Goal: Task Accomplishment & Management: Use online tool/utility

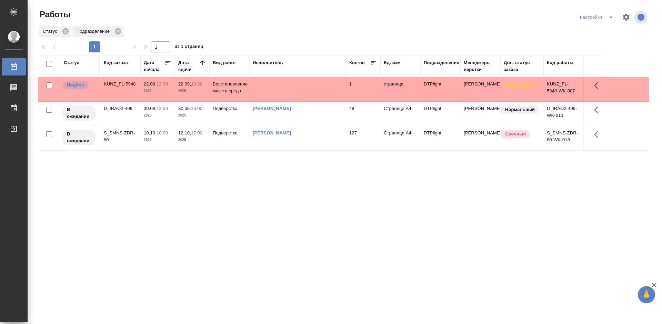
click at [271, 263] on div "Статус Код заказа Дата начала Дата сдачи Вид работ Исполнитель Кол-во Ед. изм П…" at bounding box center [343, 180] width 611 height 248
click at [205, 215] on div "Статус Код заказа Дата начала Дата сдачи Вид работ Исполнитель Кол-во Ед. изм П…" at bounding box center [343, 180] width 611 height 248
click at [124, 81] on div "KUNZ_FL-5948" at bounding box center [120, 84] width 33 height 7
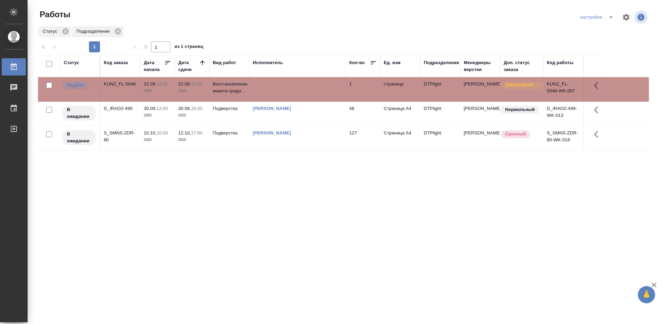
click at [124, 81] on div "KUNZ_FL-5948" at bounding box center [120, 84] width 33 height 7
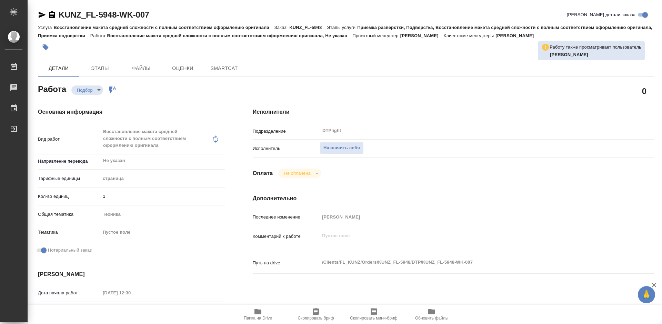
type textarea "x"
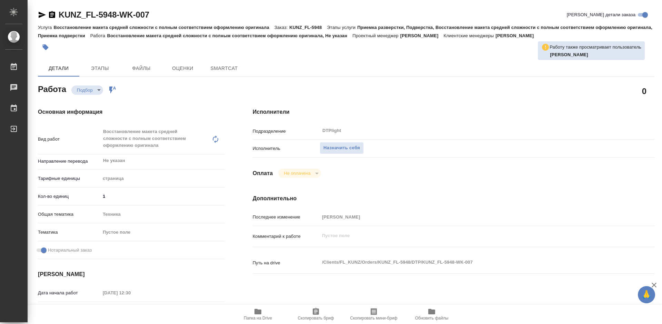
type textarea "x"
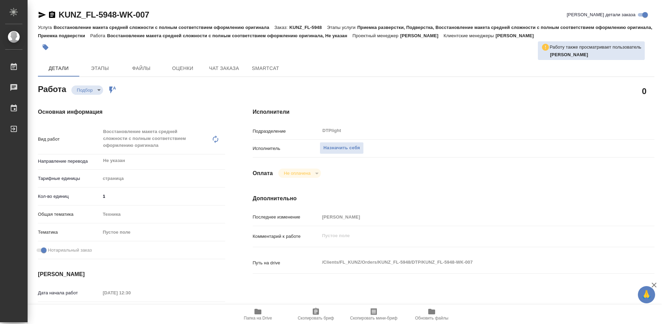
type textarea "x"
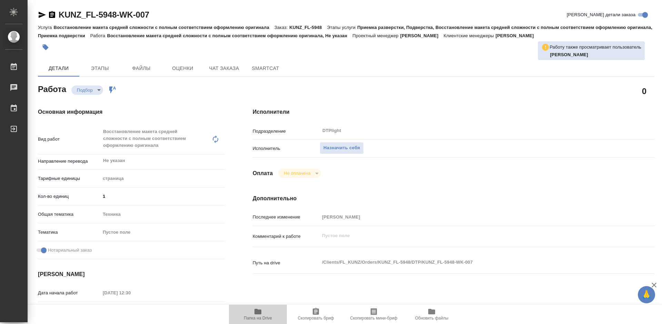
click at [258, 312] on icon "button" at bounding box center [258, 312] width 7 height 6
type textarea "x"
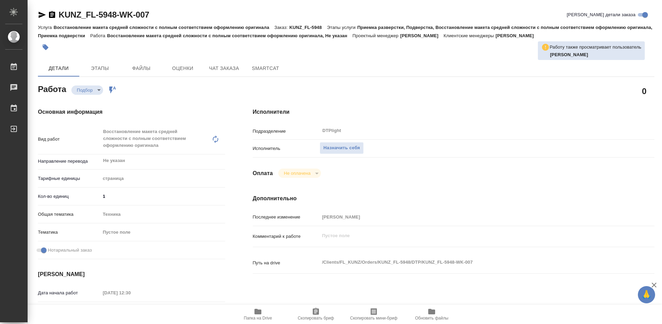
type textarea "x"
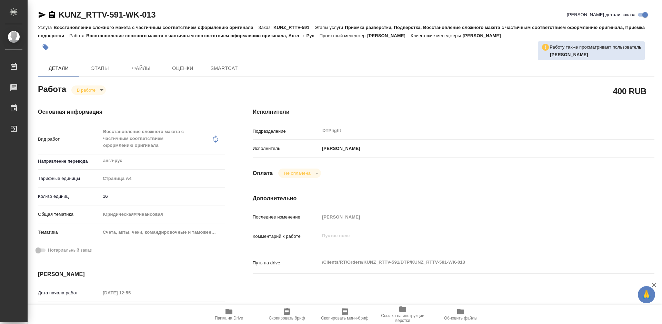
type textarea "x"
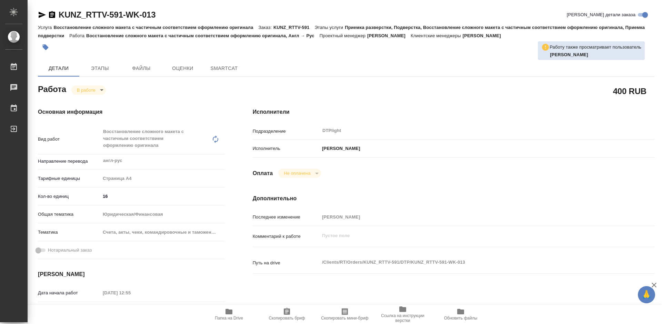
type textarea "x"
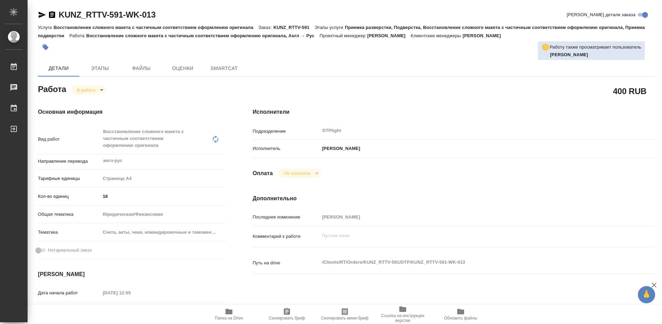
type textarea "x"
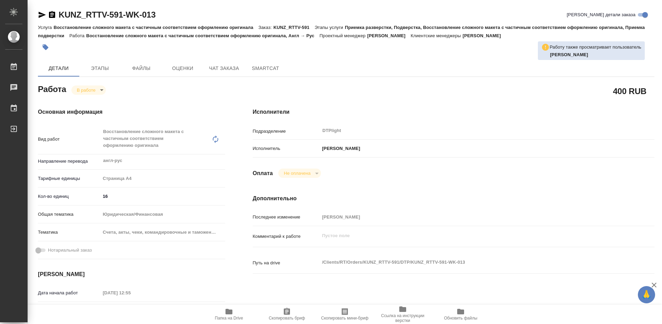
type textarea "x"
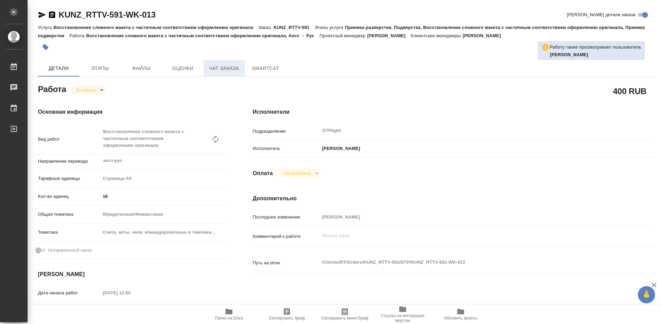
type textarea "x"
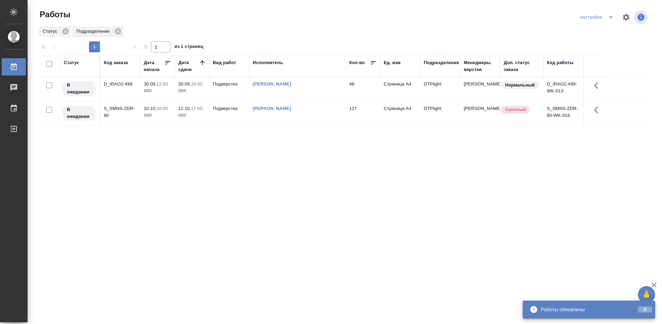
click at [648, 310] on icon "button" at bounding box center [645, 310] width 6 height 6
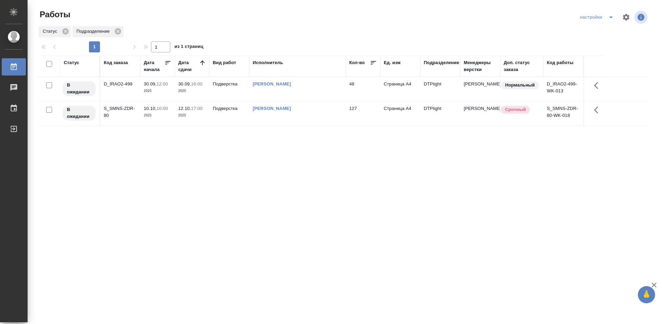
click at [316, 192] on div "Статус Код заказа Дата начала Дата сдачи Вид работ Исполнитель Кол-во Ед. изм П…" at bounding box center [343, 180] width 611 height 248
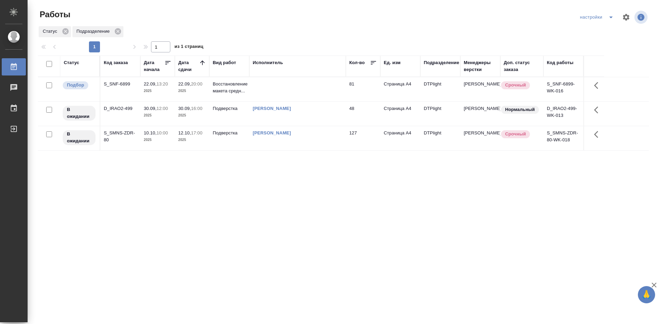
click at [233, 208] on div "Статус Код заказа Дата начала Дата сдачи Вид работ Исполнитель Кол-во Ед. изм П…" at bounding box center [343, 180] width 611 height 248
click at [120, 84] on div "S_SNF-6899" at bounding box center [120, 84] width 33 height 7
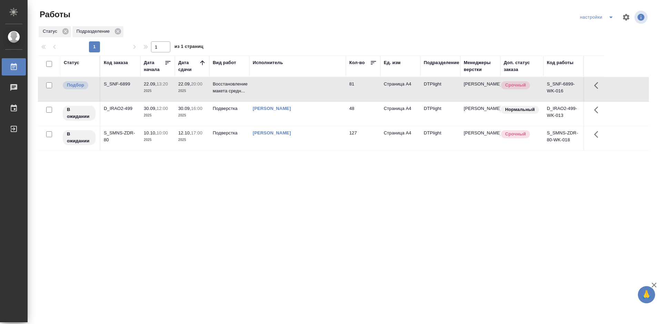
click at [120, 84] on div "S_SNF-6899" at bounding box center [120, 84] width 33 height 7
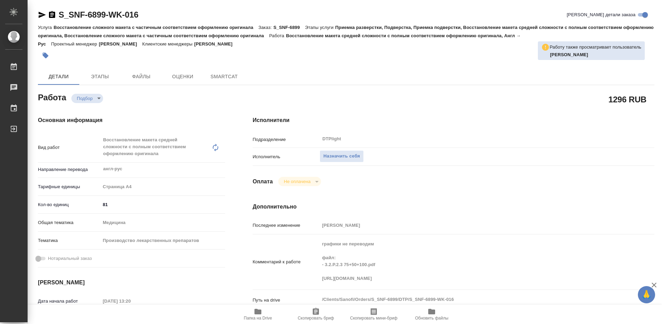
type textarea "x"
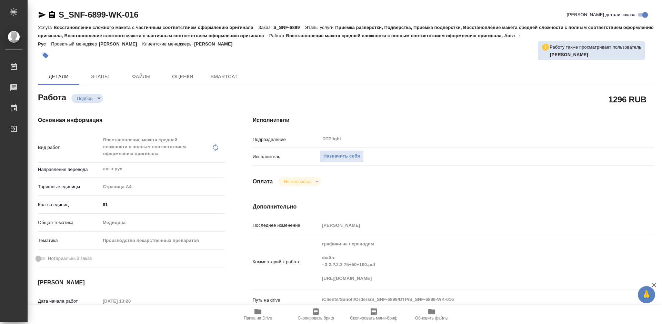
type textarea "x"
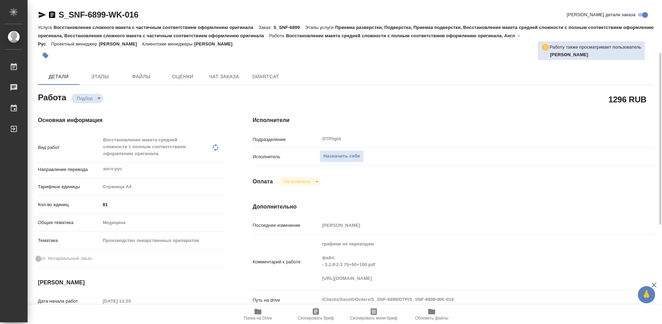
scroll to position [69, 0]
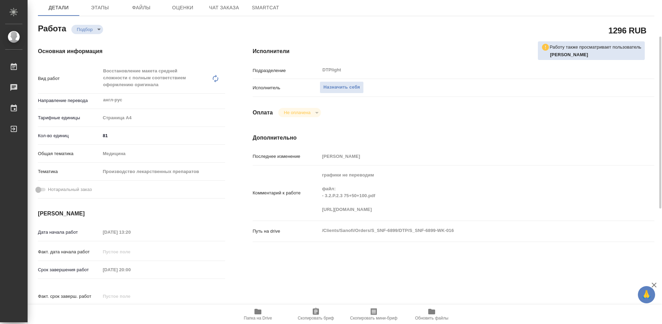
type textarea "x"
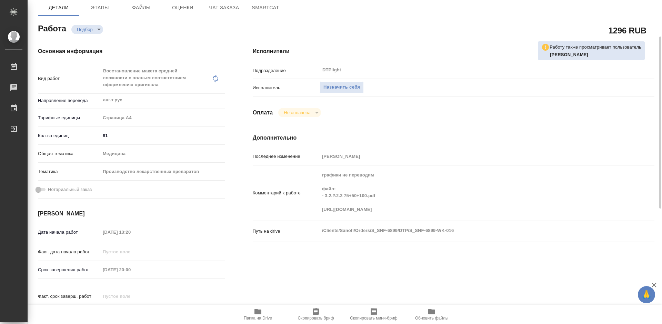
type textarea "x"
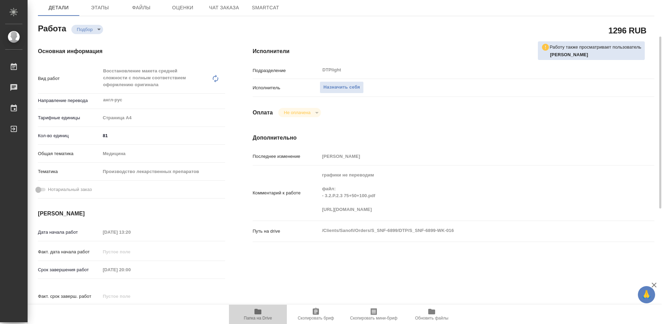
click at [260, 314] on icon "button" at bounding box center [258, 312] width 7 height 6
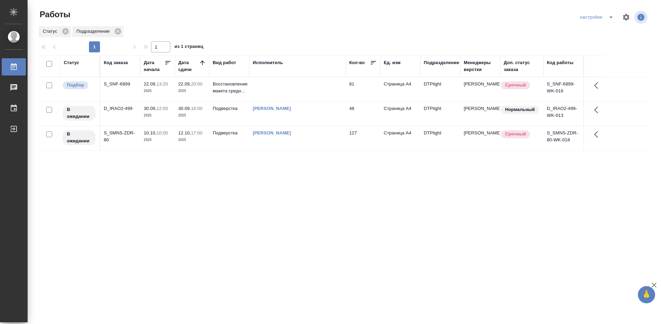
click at [266, 204] on div "Статус Код заказа Дата начала Дата сдачи Вид работ Исполнитель Кол-во Ед. изм П…" at bounding box center [343, 180] width 611 height 248
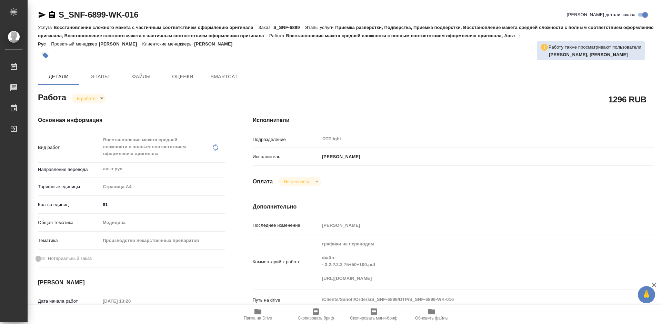
type textarea "x"
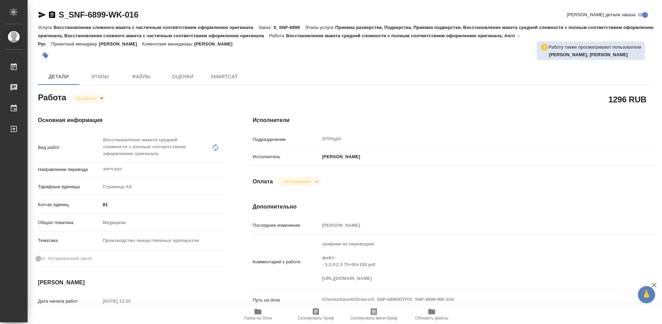
type textarea "x"
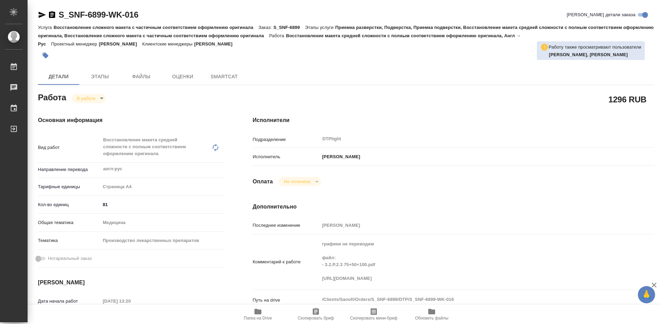
type textarea "x"
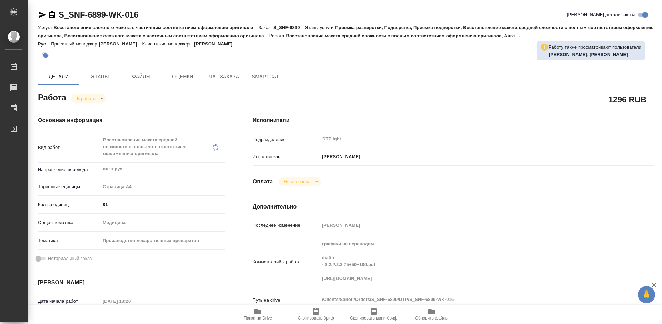
type textarea "x"
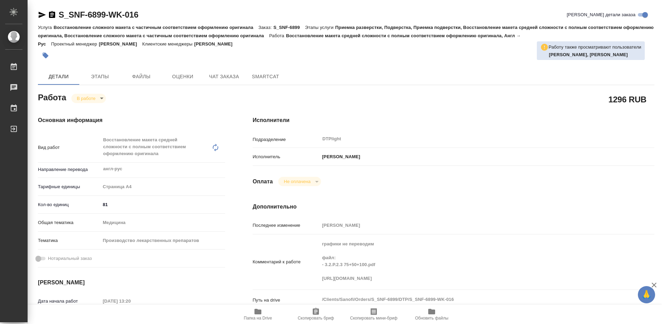
type textarea "x"
